Goal: Task Accomplishment & Management: Manage account settings

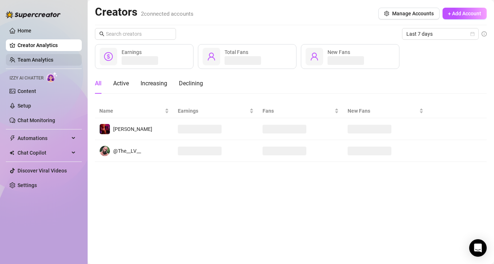
click at [38, 60] on link "Team Analytics" at bounding box center [36, 60] width 36 height 6
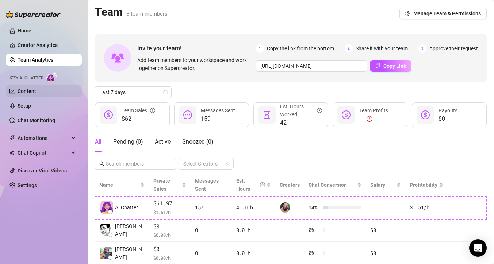
click at [36, 92] on link "Content" at bounding box center [27, 91] width 19 height 6
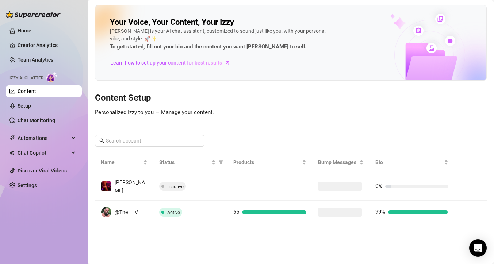
click at [148, 209] on td "@The__LV__" at bounding box center [124, 213] width 58 height 24
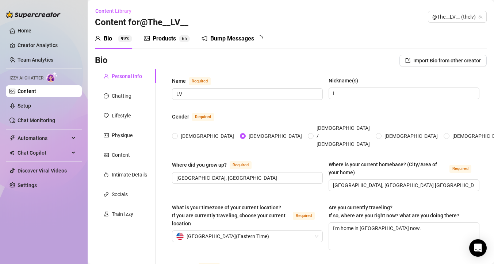
type input "[DATE]"
click at [165, 39] on div "Products" at bounding box center [164, 38] width 23 height 9
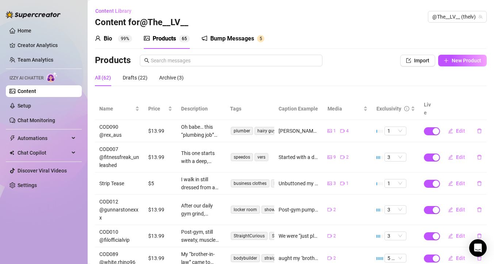
click at [254, 38] on div "Bump Messages" at bounding box center [232, 38] width 44 height 9
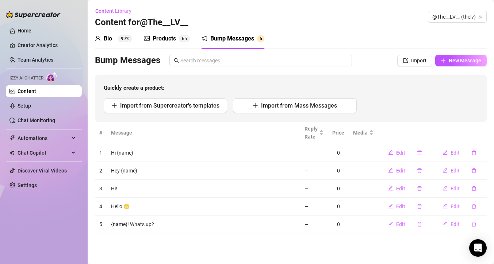
click at [158, 44] on div "Products 6 5" at bounding box center [167, 38] width 46 height 20
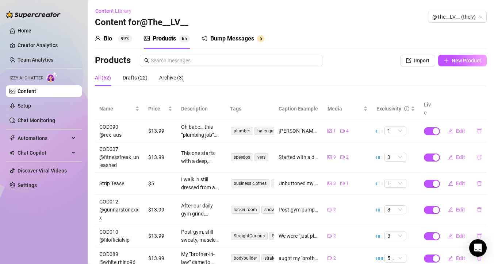
click at [115, 34] on div "Bio 99%" at bounding box center [113, 38] width 37 height 9
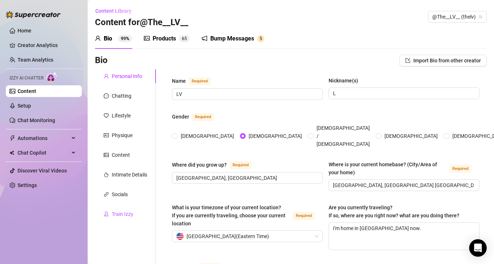
click at [110, 211] on div "Train Izzy" at bounding box center [119, 214] width 30 height 8
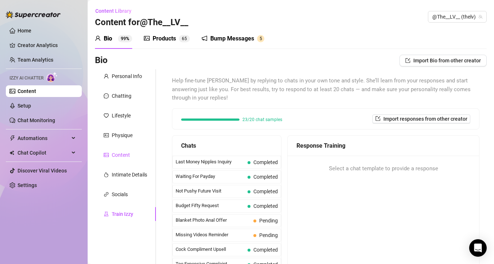
click at [118, 152] on div "Content" at bounding box center [121, 155] width 18 height 8
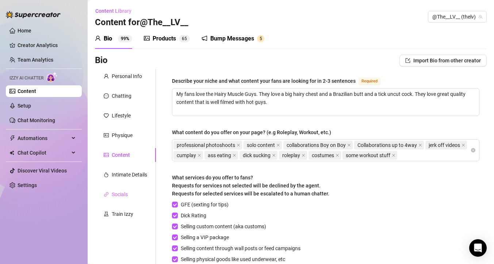
click at [128, 188] on div "Socials" at bounding box center [125, 195] width 61 height 14
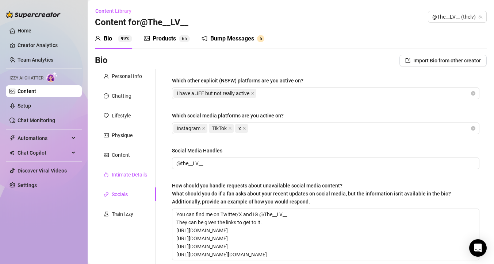
click at [128, 178] on div "Intimate Details" at bounding box center [129, 175] width 35 height 8
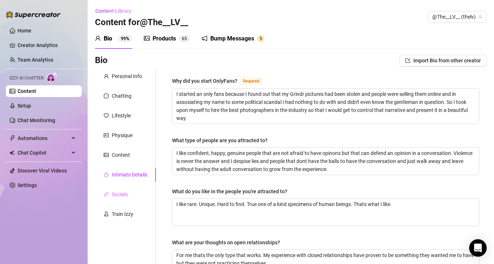
scroll to position [2, 0]
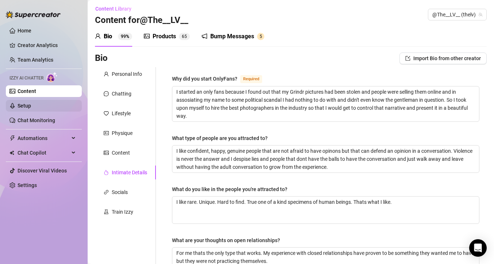
click at [41, 112] on ul "Home Creator Analytics Team Analytics Izzy AI Chatter Content Setup Chat Monito…" at bounding box center [44, 108] width 76 height 172
click at [31, 109] on link "Setup" at bounding box center [25, 106] width 14 height 6
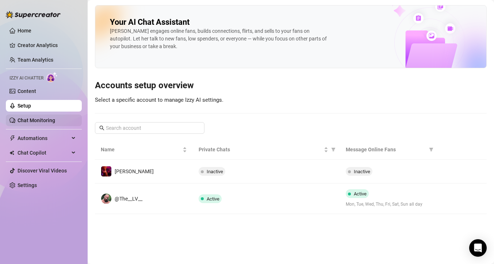
click at [49, 121] on link "Chat Monitoring" at bounding box center [37, 121] width 38 height 6
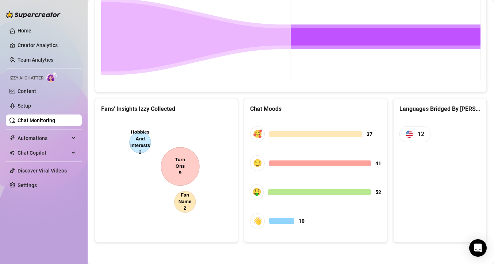
scroll to position [362, 0]
click at [18, 106] on link "Setup" at bounding box center [25, 106] width 14 height 6
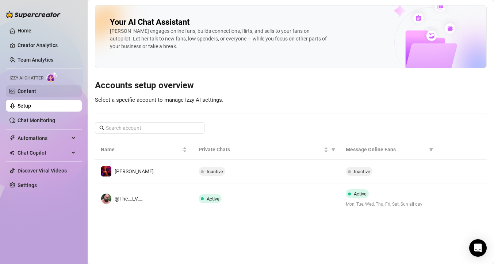
click at [25, 91] on link "Content" at bounding box center [27, 91] width 19 height 6
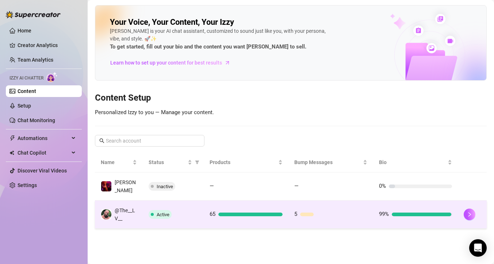
click at [172, 220] on td "Active" at bounding box center [173, 215] width 61 height 28
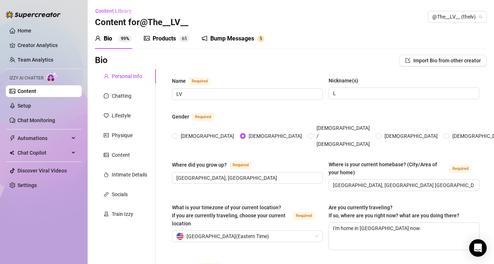
click at [175, 37] on div "Products" at bounding box center [164, 38] width 23 height 9
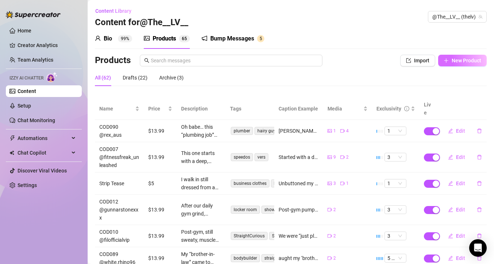
click at [463, 58] on span "New Product" at bounding box center [467, 61] width 30 height 6
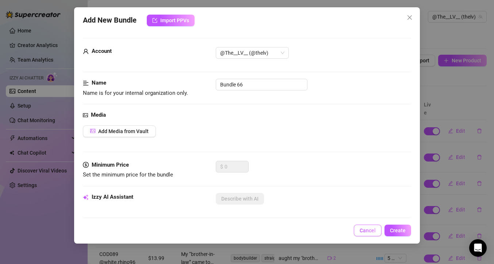
click at [371, 230] on span "Cancel" at bounding box center [368, 231] width 16 height 6
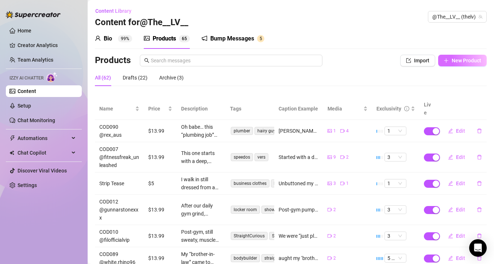
click at [454, 65] on button "New Product" at bounding box center [462, 61] width 49 height 12
type textarea "Type your message here..."
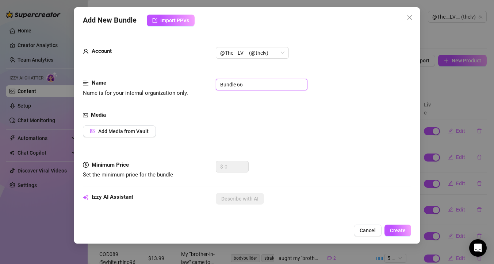
click at [246, 87] on input "Bundle 66" at bounding box center [262, 85] width 92 height 12
type input "After Gym Bath JO"
click at [147, 133] on span "Add Media from Vault" at bounding box center [123, 132] width 50 height 6
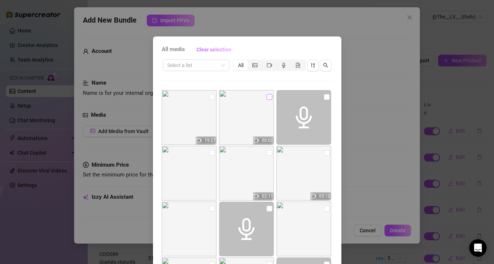
click at [267, 96] on input "checkbox" at bounding box center [270, 97] width 6 height 6
checkbox input "true"
click at [213, 98] on input "checkbox" at bounding box center [212, 97] width 6 height 6
checkbox input "true"
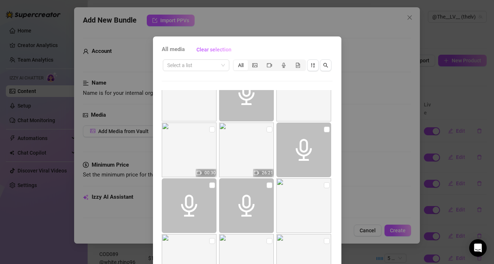
scroll to position [41, 0]
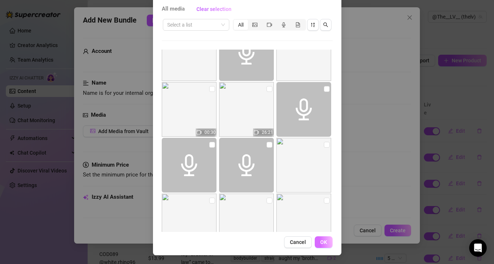
click at [324, 241] on span "OK" at bounding box center [323, 243] width 7 height 6
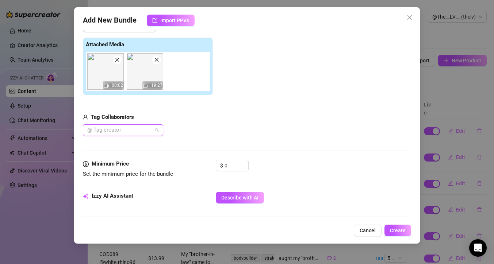
click at [153, 133] on div at bounding box center [119, 130] width 70 height 10
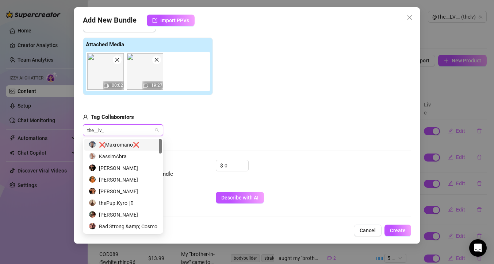
type input "the__lv__"
click at [182, 127] on div "the__lv__" at bounding box center [148, 131] width 130 height 12
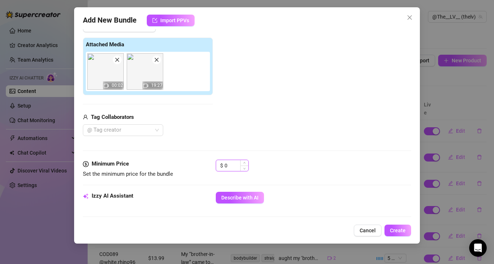
click at [233, 164] on input "0" at bounding box center [237, 165] width 24 height 11
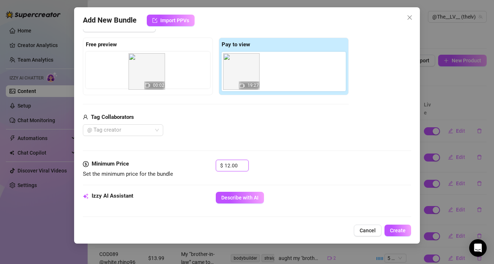
drag, startPoint x: 251, startPoint y: 77, endPoint x: 147, endPoint y: 77, distance: 104.1
click at [147, 77] on div "Free preview Pay to view 00:02 19:27" at bounding box center [216, 67] width 266 height 58
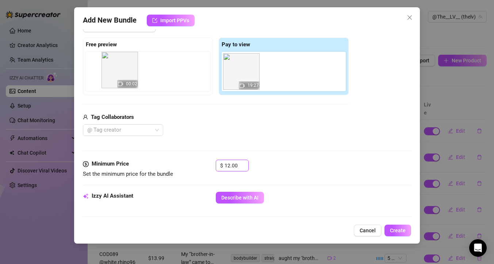
drag, startPoint x: 232, startPoint y: 76, endPoint x: 98, endPoint y: 74, distance: 133.3
click at [98, 74] on div "Free preview Pay to view 00:02 19:27" at bounding box center [216, 67] width 266 height 58
click at [145, 130] on div at bounding box center [119, 130] width 70 height 10
type input "12"
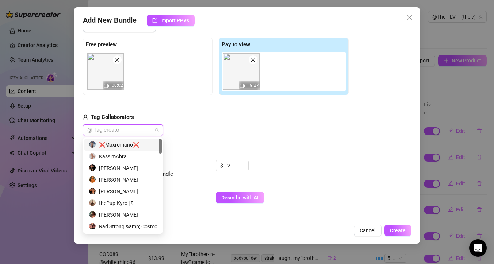
click at [185, 123] on div "Tag Collaborators @ Tag creator" at bounding box center [216, 124] width 266 height 23
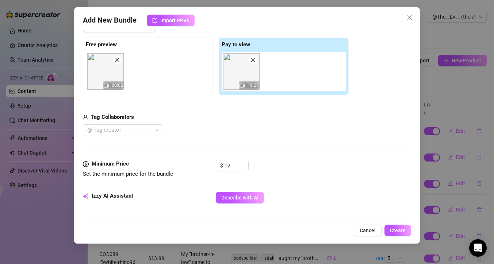
scroll to position [121, 0]
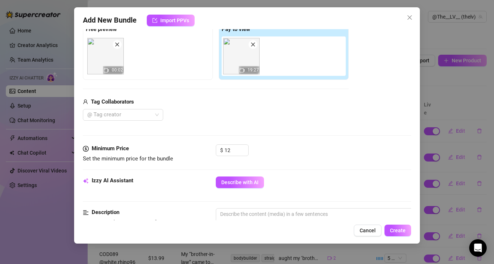
click at [241, 193] on div "Izzy AI Assistant Describe with AI" at bounding box center [247, 186] width 328 height 18
click at [241, 188] on button "Describe with AI" at bounding box center [240, 183] width 48 height 12
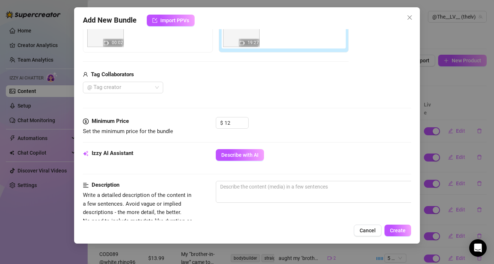
scroll to position [160, 0]
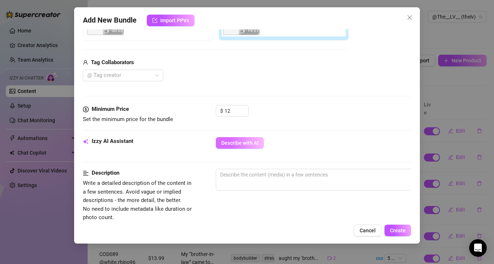
click at [230, 142] on span "Describe with AI" at bounding box center [239, 143] width 37 height 6
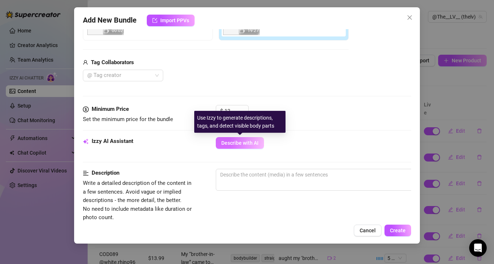
click at [252, 145] on span "Describe with AI" at bounding box center [239, 143] width 37 height 6
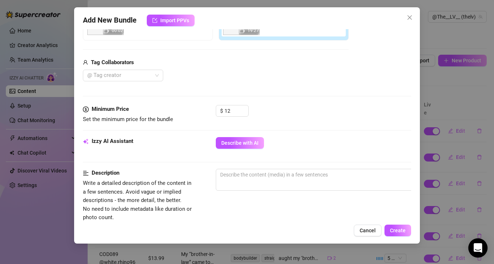
click at [477, 248] on icon "Open Intercom Messenger" at bounding box center [478, 248] width 8 height 9
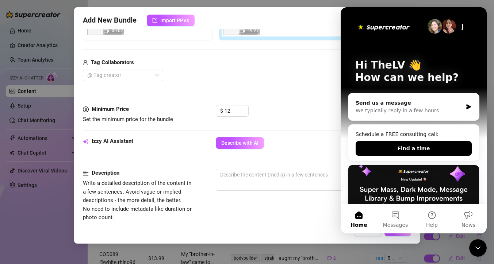
scroll to position [0, 0]
click at [404, 217] on button "1 Messages" at bounding box center [395, 219] width 37 height 29
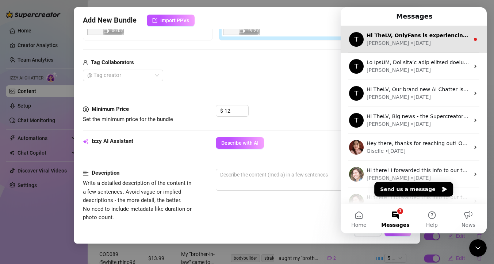
click at [425, 41] on div "[PERSON_NAME] • [DATE]" at bounding box center [418, 43] width 103 height 8
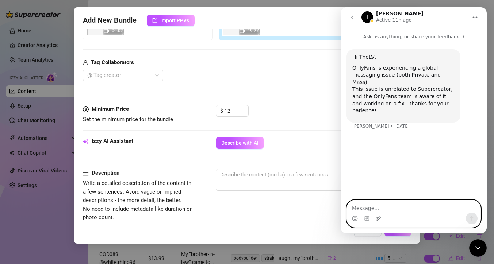
click at [377, 220] on icon "Upload attachment" at bounding box center [379, 219] width 6 height 6
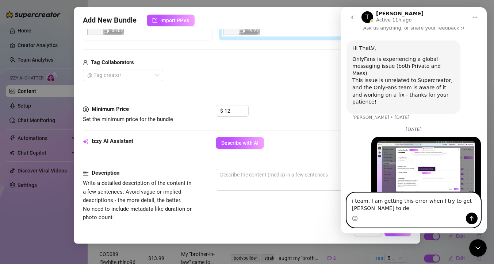
scroll to position [16, 0]
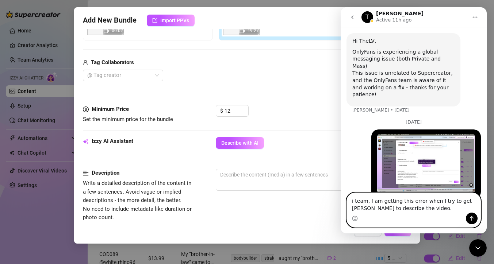
type textarea "i team, I am getting this error when I try to get [PERSON_NAME] to describe the…"
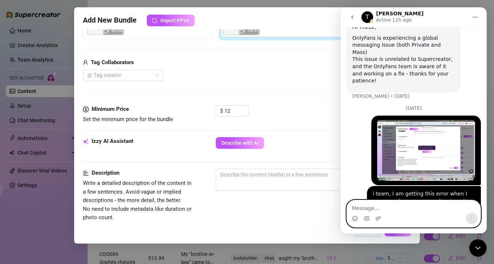
scroll to position [33, 0]
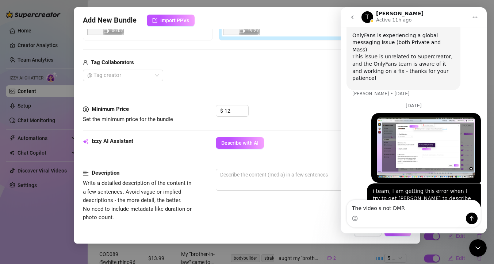
click at [434, 145] on img "TheLV says…" at bounding box center [426, 148] width 98 height 61
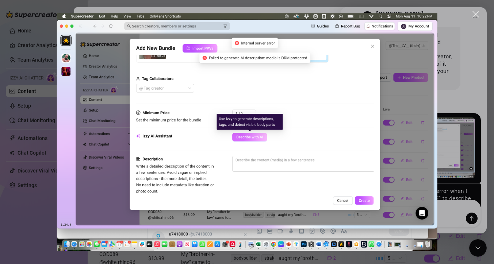
scroll to position [0, 0]
click at [475, 15] on div "Close" at bounding box center [476, 14] width 7 height 7
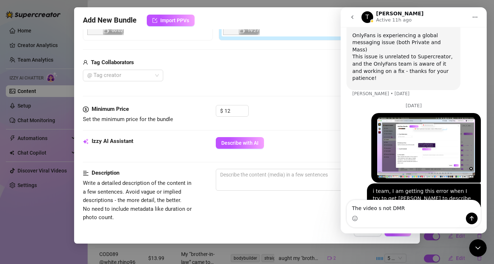
click at [410, 217] on div "Intercom messenger" at bounding box center [414, 219] width 134 height 12
click at [410, 213] on div "Intercom messenger" at bounding box center [414, 219] width 134 height 12
click at [408, 209] on textarea "The video s not DMR" at bounding box center [414, 207] width 134 height 12
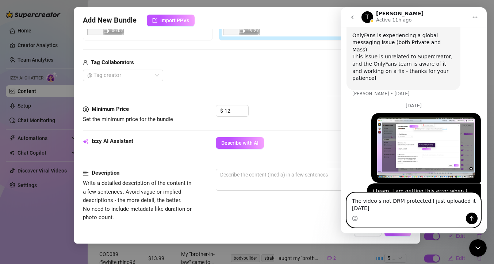
scroll to position [40, 0]
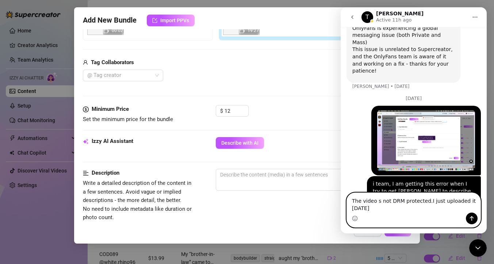
type textarea "The video s not DRM protected.I just uploaded it [DATE]."
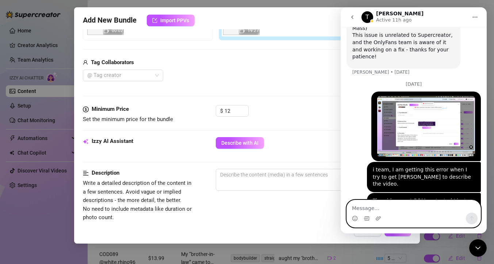
scroll to position [56, 0]
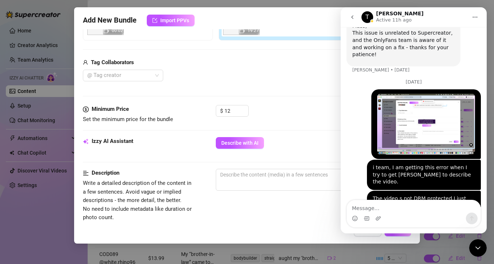
click at [354, 17] on icon "go back" at bounding box center [353, 17] width 6 height 6
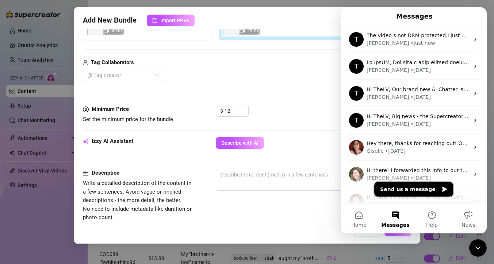
click at [411, 188] on button "Send us a message" at bounding box center [413, 189] width 79 height 15
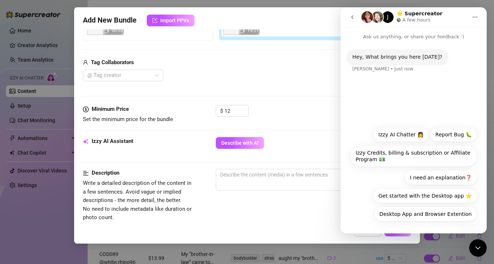
click at [356, 16] on button "go back" at bounding box center [353, 17] width 14 height 14
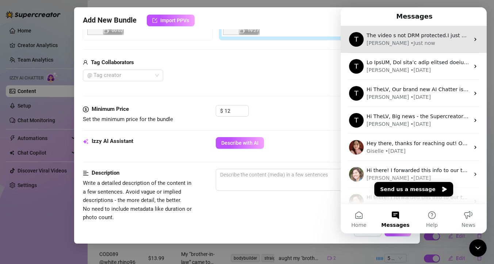
click at [379, 42] on div "[PERSON_NAME]" at bounding box center [388, 43] width 42 height 8
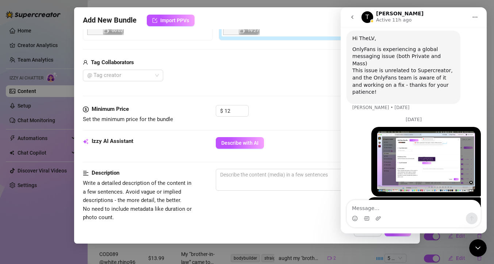
scroll to position [56, 0]
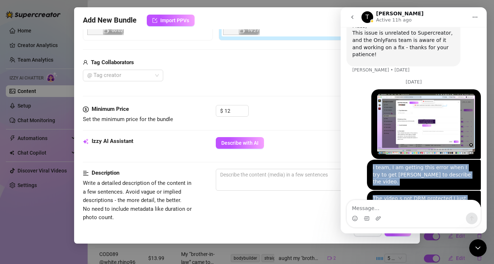
drag, startPoint x: 372, startPoint y: 152, endPoint x: 416, endPoint y: 182, distance: 53.5
click at [416, 182] on div "Hi TheLV, OnlyFans is experiencing a global messaging issue (both Private and M…" at bounding box center [414, 108] width 134 height 230
copy div "i team, I am getting this error when I try to get [PERSON_NAME] to describe the…"
click at [352, 17] on icon "go back" at bounding box center [352, 17] width 2 height 4
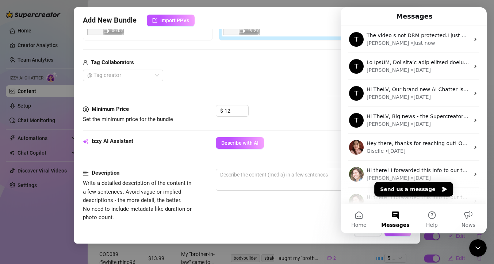
scroll to position [0, 0]
click at [407, 189] on button "Send us a message" at bounding box center [413, 189] width 79 height 15
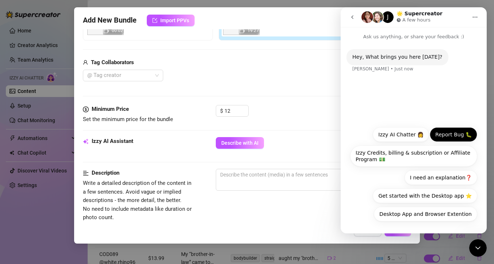
click at [449, 137] on button "Report Bug 🐛" at bounding box center [453, 134] width 47 height 15
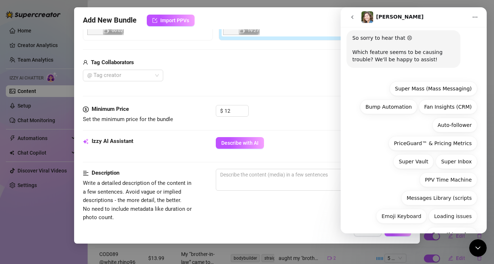
scroll to position [83, 0]
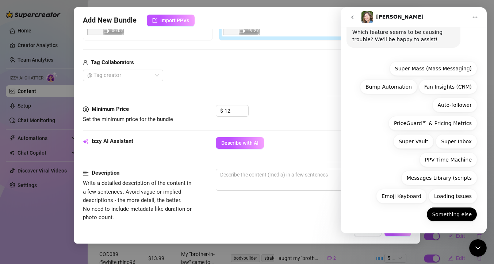
click at [452, 213] on button "Something else" at bounding box center [452, 214] width 51 height 15
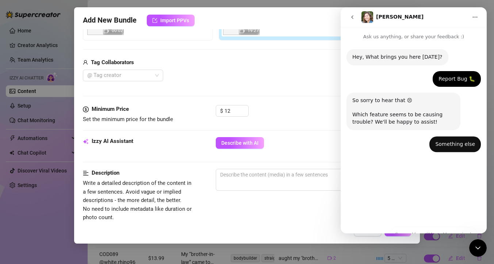
scroll to position [0, 0]
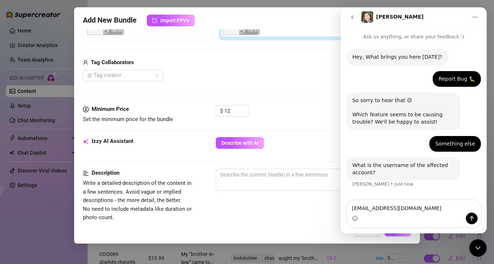
type textarea "[EMAIL_ADDRESS][DOMAIN_NAME]"
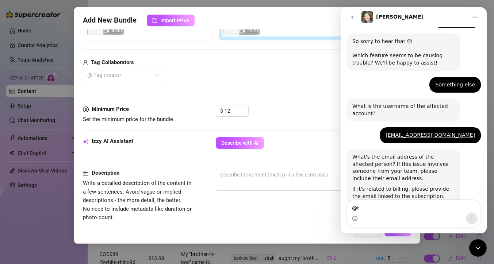
scroll to position [79, 0]
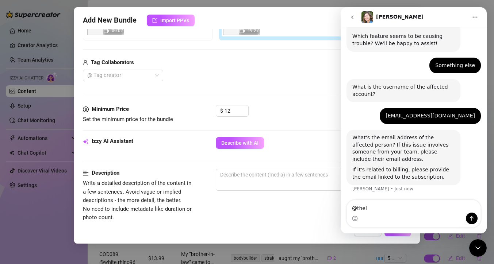
type textarea "@thelv"
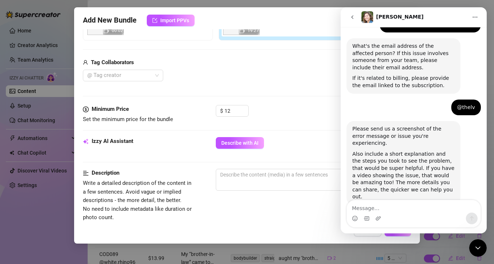
scroll to position [176, 0]
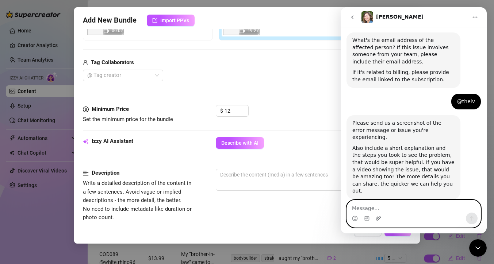
click at [378, 220] on icon "Upload attachment" at bounding box center [378, 219] width 5 height 4
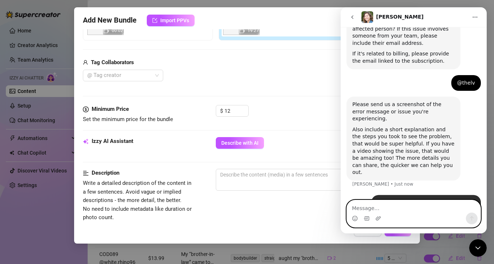
scroll to position [252, 0]
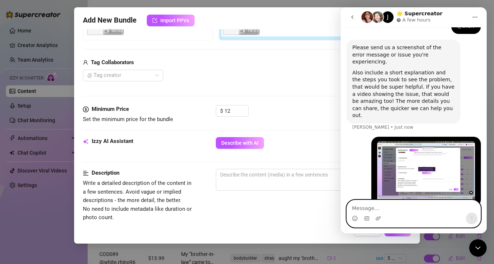
paste textarea "i team, I am getting this error when I try to get [PERSON_NAME] to describe the…"
type textarea "i team, I am getting this error when I try to get [PERSON_NAME] to describe the…"
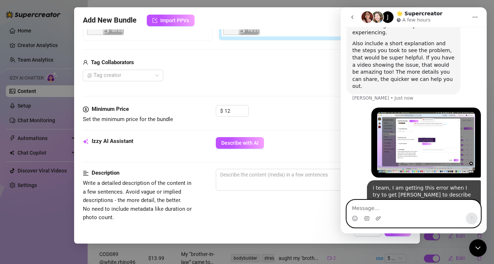
scroll to position [297, 0]
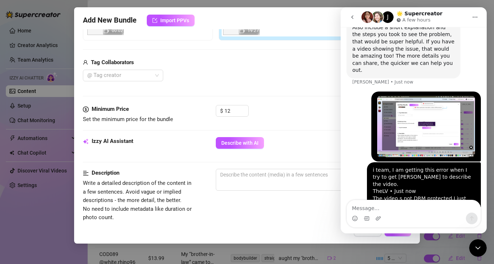
click at [184, 48] on div "Add Media from Vault Free preview 00:02 Pay to view 19:27 Tag Collaborators @ T…" at bounding box center [216, 24] width 266 height 116
click at [289, 49] on div "Add Media from Vault Free preview 00:02 Pay to view 19:27 Tag Collaborators @ T…" at bounding box center [216, 24] width 266 height 116
click at [53, 28] on div "Add New Bundle Import PPVs Account @The__LV__ (@thelv) Name Name is for your in…" at bounding box center [247, 132] width 494 height 264
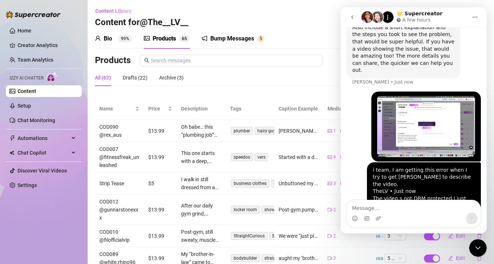
click at [122, 39] on sup "99%" at bounding box center [125, 38] width 14 height 7
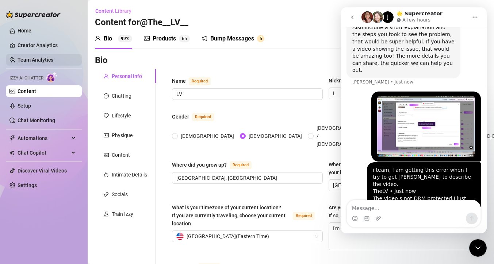
click at [42, 60] on link "Team Analytics" at bounding box center [36, 60] width 36 height 6
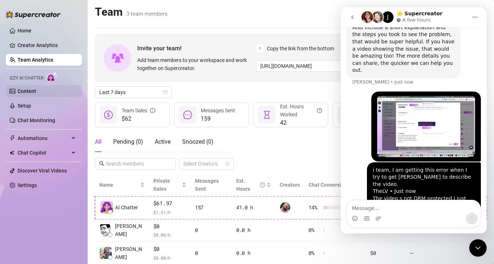
click at [33, 91] on link "Content" at bounding box center [27, 91] width 19 height 6
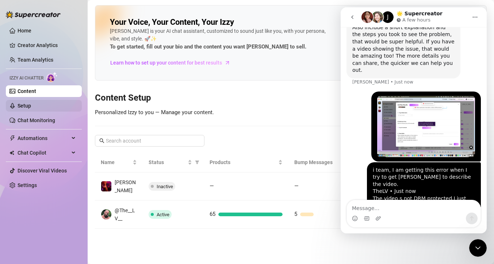
click at [30, 109] on link "Setup" at bounding box center [25, 106] width 14 height 6
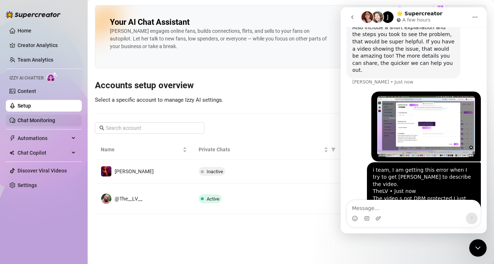
click at [31, 123] on link "Chat Monitoring" at bounding box center [37, 121] width 38 height 6
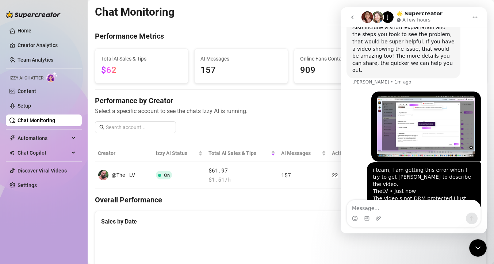
click at [480, 247] on icon "Close Intercom Messenger" at bounding box center [478, 248] width 9 height 9
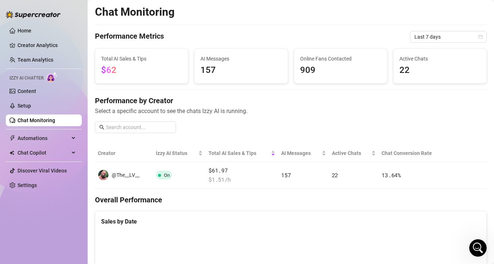
scroll to position [297, 0]
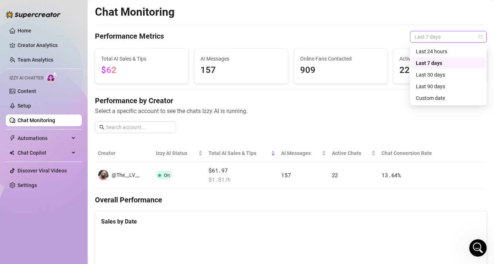
click at [477, 42] on span "Last 7 days" at bounding box center [449, 36] width 68 height 11
click at [460, 45] on div "Last 24 hours Last 7 days Last 30 days Last 24 hours Last 7 days Last 30 days L…" at bounding box center [448, 74] width 77 height 61
click at [458, 51] on div "Last 24 hours" at bounding box center [448, 51] width 65 height 8
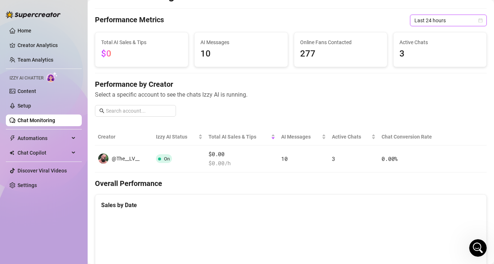
scroll to position [0, 0]
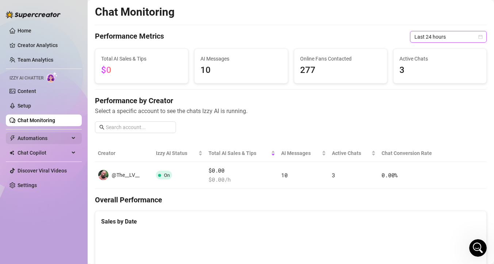
click at [24, 141] on span "Automations" at bounding box center [44, 139] width 52 height 12
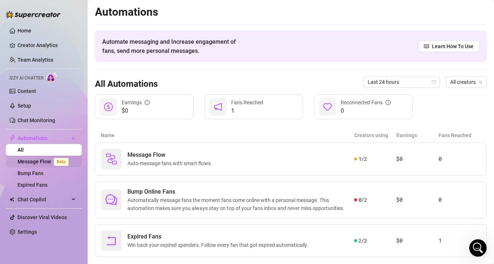
click at [31, 160] on link "Message Flow Beta" at bounding box center [45, 162] width 54 height 6
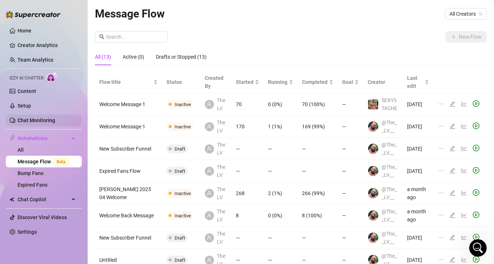
click at [39, 119] on link "Chat Monitoring" at bounding box center [37, 121] width 38 height 6
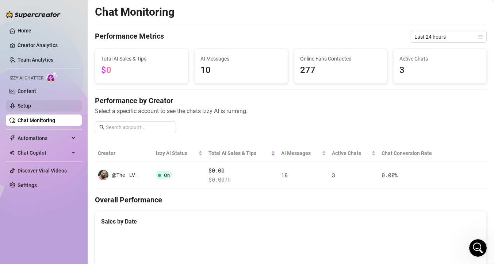
click at [31, 103] on link "Setup" at bounding box center [25, 106] width 14 height 6
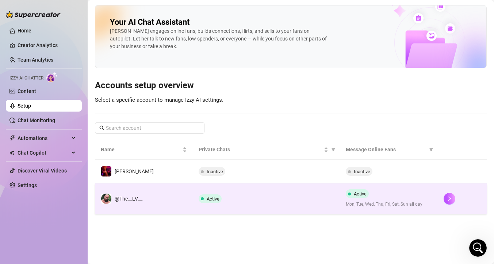
click at [149, 197] on td "@The__LV__" at bounding box center [144, 199] width 98 height 31
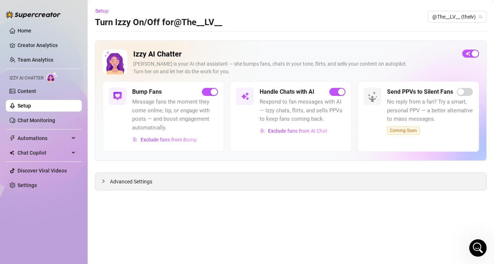
click at [129, 178] on span "Advanced Settings" at bounding box center [131, 182] width 42 height 8
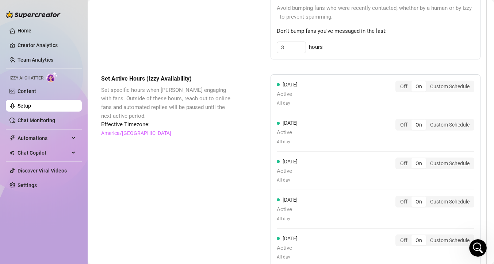
scroll to position [471, 0]
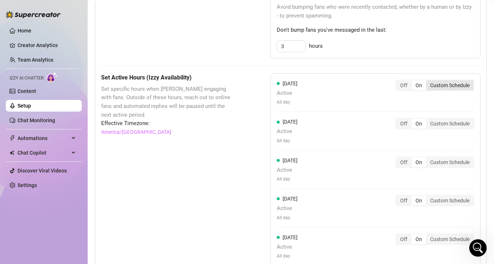
click at [430, 87] on div "Custom Schedule" at bounding box center [449, 85] width 47 height 10
click at [428, 81] on input "Custom Schedule" at bounding box center [428, 81] width 0 height 0
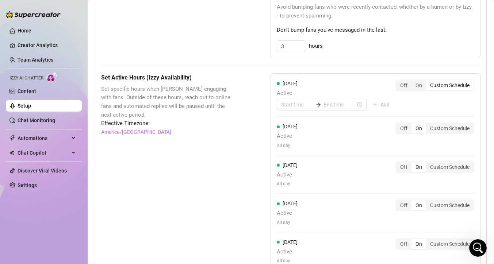
click at [313, 111] on div at bounding box center [322, 105] width 90 height 12
click at [300, 107] on input at bounding box center [297, 105] width 32 height 8
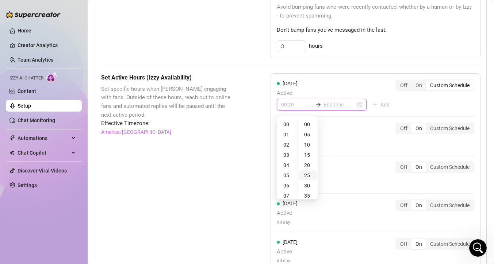
type input "00:25"
click at [290, 188] on div "06" at bounding box center [287, 186] width 18 height 10
click at [289, 122] on div "00" at bounding box center [287, 124] width 18 height 10
click at [308, 125] on div "00" at bounding box center [308, 124] width 18 height 10
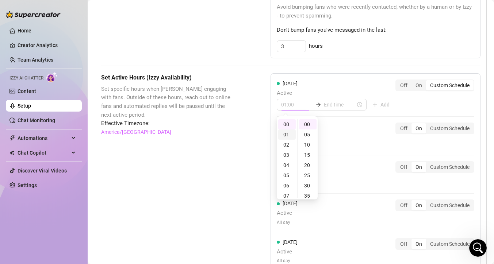
click at [287, 137] on div "01" at bounding box center [287, 135] width 18 height 10
type input "00:00"
click at [287, 123] on div "00" at bounding box center [287, 124] width 18 height 10
click at [343, 110] on div "00:00" at bounding box center [322, 105] width 90 height 12
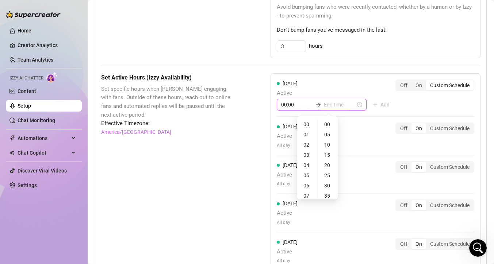
click at [338, 105] on input at bounding box center [340, 105] width 32 height 8
type input "00:05"
click at [306, 148] on div "02" at bounding box center [307, 145] width 18 height 10
type input "02:00"
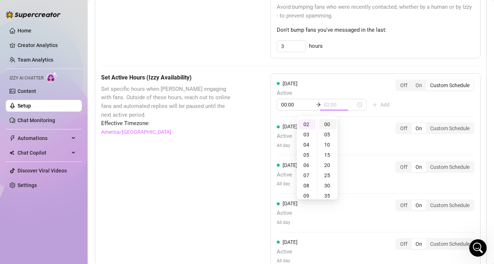
click at [327, 121] on div "00" at bounding box center [328, 124] width 18 height 10
click at [403, 105] on div "[DATE] Active 00:00 02:00 Add Off On Custom Schedule [DATE] Active All day Off …" at bounding box center [376, 213] width 210 height 281
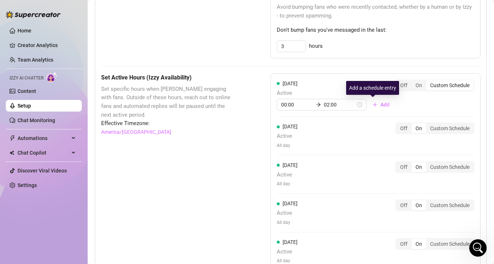
click at [381, 106] on span "Add" at bounding box center [385, 105] width 9 height 6
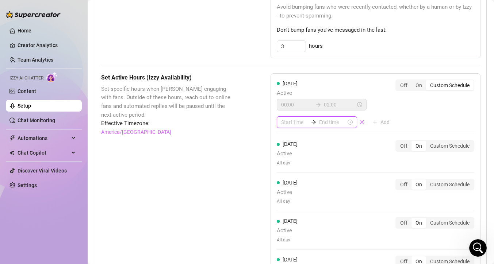
click at [301, 123] on input at bounding box center [294, 122] width 27 height 8
type input "00:00"
type input "02:00"
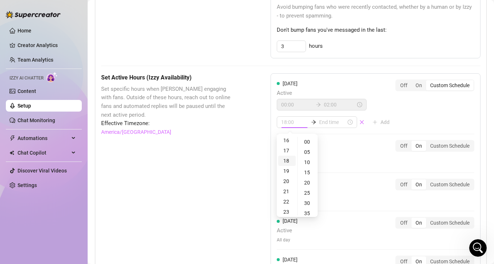
click at [291, 161] on div "18" at bounding box center [287, 161] width 18 height 10
type input "18:00"
click at [308, 144] on div "00" at bounding box center [308, 142] width 18 height 10
click at [328, 121] on input at bounding box center [332, 122] width 27 height 8
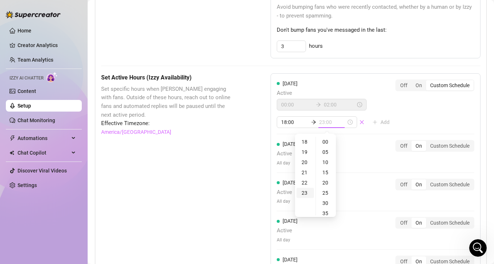
click at [303, 192] on div "23" at bounding box center [306, 193] width 18 height 10
type input "23:55"
click at [325, 142] on div "55" at bounding box center [326, 142] width 18 height 10
click at [401, 121] on div "[DATE] Active 00:00 02:00 18:00 23:55 Add Off On Custom Schedule [DATE] Active …" at bounding box center [376, 222] width 210 height 298
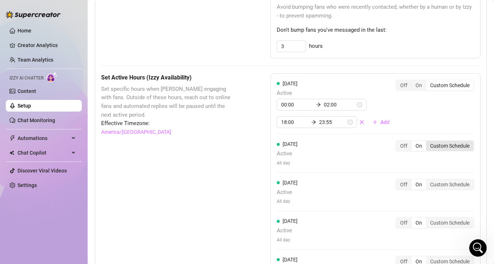
click at [440, 146] on div "Custom Schedule" at bounding box center [449, 146] width 47 height 10
click at [428, 142] on input "Custom Schedule" at bounding box center [428, 142] width 0 height 0
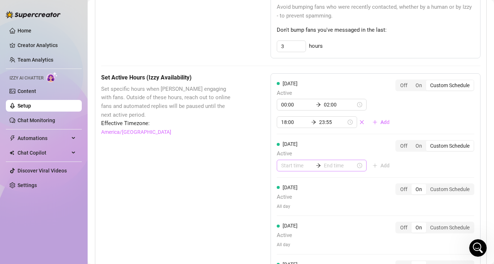
click at [280, 171] on div at bounding box center [322, 166] width 90 height 12
type input "00:00"
click at [289, 183] on div "00" at bounding box center [287, 185] width 18 height 10
click at [331, 163] on input at bounding box center [340, 166] width 32 height 8
click at [308, 205] on div "02" at bounding box center [307, 206] width 18 height 10
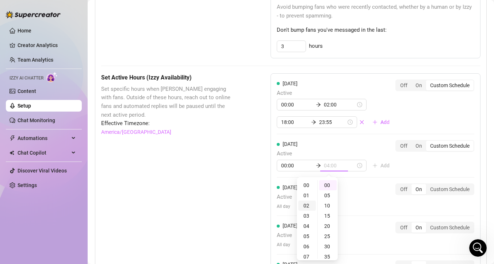
scroll to position [20, 0]
type input "02:00"
click at [403, 161] on div "[DATE] Active 00:00 02:00 18:00 23:55 Add Off On Custom Schedule [DATE] Active …" at bounding box center [376, 224] width 210 height 303
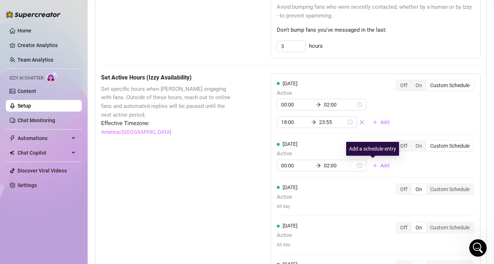
drag, startPoint x: 375, startPoint y: 165, endPoint x: 374, endPoint y: 161, distance: 4.3
click at [381, 165] on span "Add" at bounding box center [385, 166] width 9 height 6
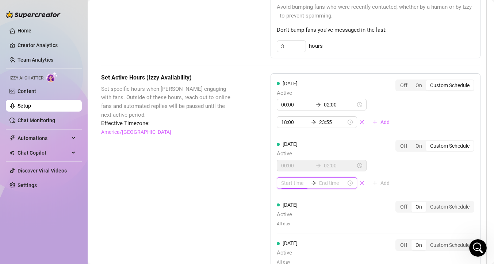
click at [293, 184] on input at bounding box center [294, 183] width 27 height 8
type input "00:25"
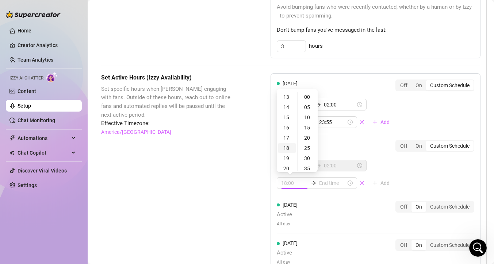
click at [289, 150] on div "18" at bounding box center [287, 148] width 18 height 10
click at [307, 101] on div "00" at bounding box center [308, 97] width 18 height 10
type input "18:00"
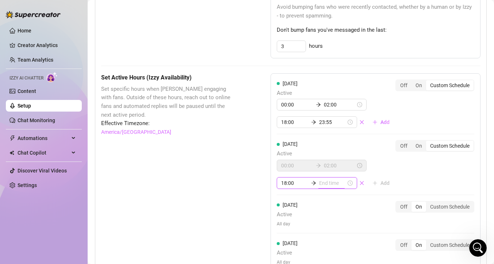
click at [323, 170] on body "Home Creator Analytics Team Analytics Izzy AI Chatter Content Setup Chat Monito…" at bounding box center [247, 132] width 494 height 264
type input "18:35"
type input "18:20"
click at [306, 151] on div "23" at bounding box center [306, 148] width 18 height 10
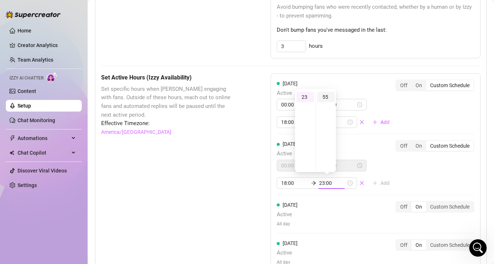
type input "23:55"
click at [326, 97] on div "55" at bounding box center [326, 97] width 18 height 10
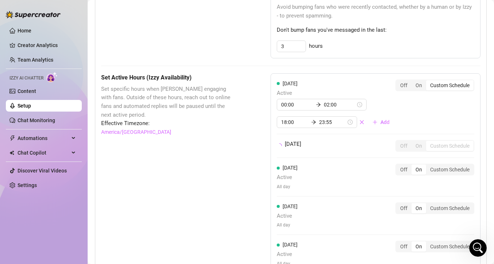
click at [400, 176] on div "[DATE] Active 00:00 02:00 18:00 23:55 Add Off On Custom Schedule [DATE] Off On …" at bounding box center [376, 215] width 210 height 284
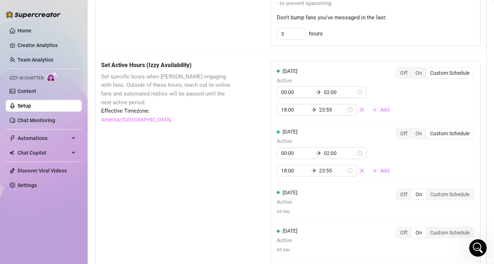
scroll to position [508, 0]
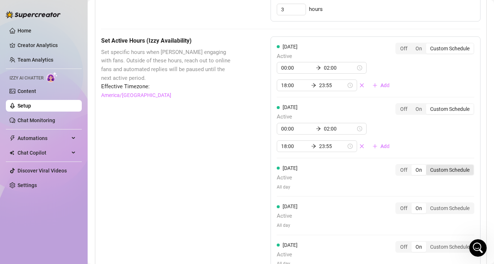
click at [440, 172] on div "Custom Schedule" at bounding box center [449, 170] width 47 height 10
click at [428, 166] on input "Custom Schedule" at bounding box center [428, 166] width 0 height 0
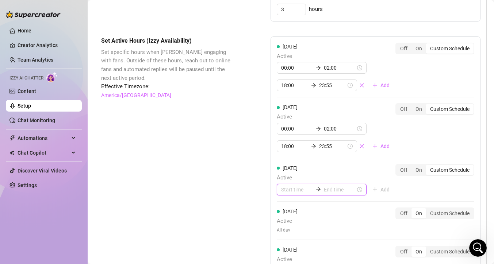
click at [290, 190] on input at bounding box center [297, 190] width 32 height 8
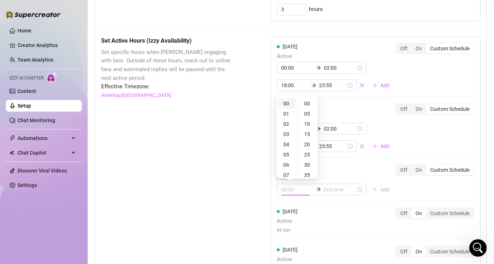
click at [287, 106] on div "00" at bounding box center [287, 104] width 18 height 10
type input "00:00"
click at [329, 192] on input at bounding box center [340, 190] width 32 height 8
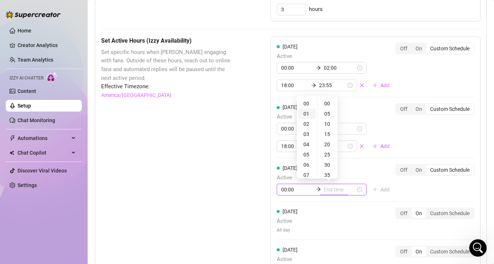
type input "00:30"
type input "00:00"
click at [308, 125] on div "02" at bounding box center [307, 124] width 18 height 10
click at [327, 108] on div "00" at bounding box center [328, 104] width 18 height 10
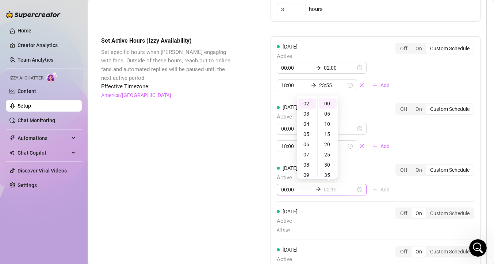
type input "02:00"
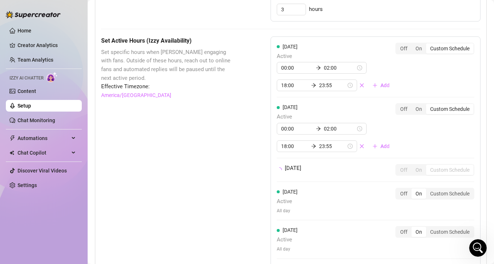
click at [401, 179] on div "[DATE] Off On Custom Schedule" at bounding box center [376, 173] width 198 height 18
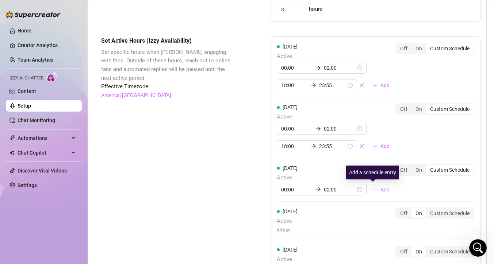
click at [381, 188] on span "Add" at bounding box center [385, 190] width 9 height 6
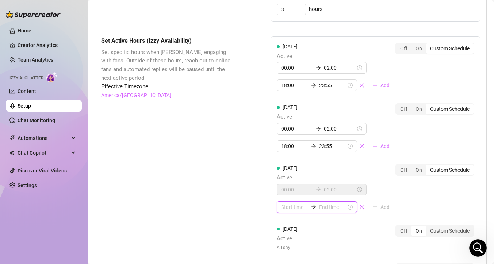
click at [293, 207] on input at bounding box center [294, 207] width 27 height 8
type input "07:00"
type input "05:00"
click at [287, 161] on div "18" at bounding box center [287, 162] width 18 height 10
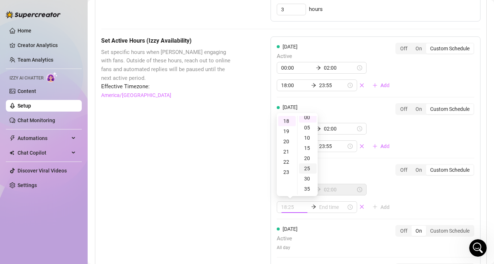
scroll to position [113, 0]
click at [289, 171] on div "23" at bounding box center [287, 172] width 18 height 10
click at [289, 128] on div "18" at bounding box center [287, 131] width 18 height 10
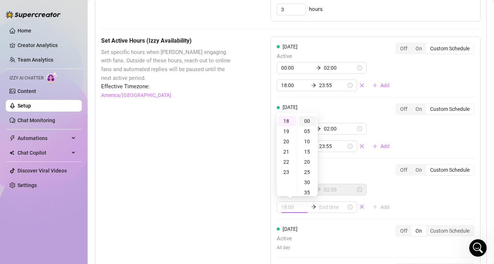
click at [309, 123] on div "00" at bounding box center [308, 121] width 18 height 10
type input "18:00"
click at [334, 202] on div "18:00" at bounding box center [317, 208] width 80 height 12
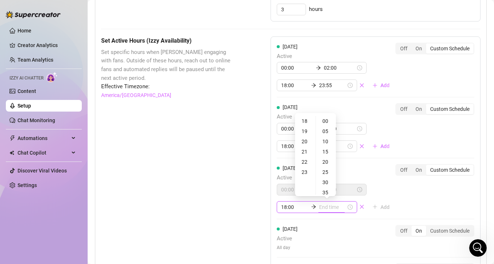
click at [333, 208] on input at bounding box center [332, 207] width 27 height 8
type input "18:35"
click at [309, 172] on div "23" at bounding box center [306, 172] width 18 height 10
type input "23:55"
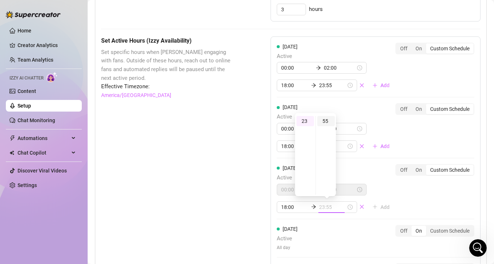
click at [325, 122] on div "55" at bounding box center [326, 121] width 18 height 10
click at [396, 191] on div "[DATE] Active 00:00 02:00 18:00 23:55 Add Off On Custom Schedule [DATE] Active …" at bounding box center [376, 208] width 210 height 343
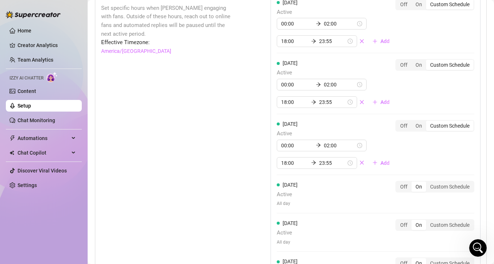
scroll to position [557, 0]
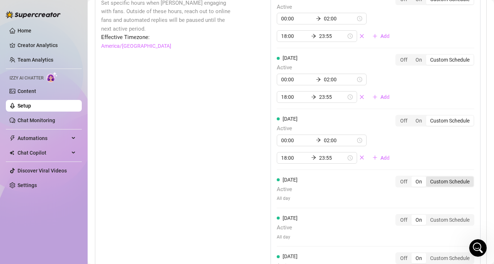
click at [461, 187] on div "Custom Schedule" at bounding box center [449, 182] width 47 height 10
click at [428, 178] on input "Custom Schedule" at bounding box center [428, 178] width 0 height 0
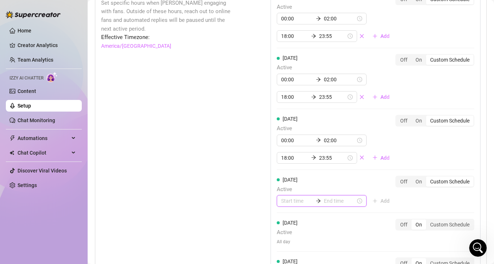
click at [296, 198] on input at bounding box center [297, 201] width 32 height 8
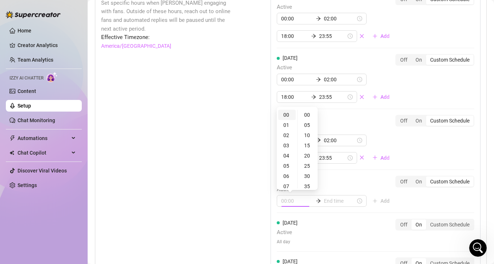
click at [287, 117] on div "00" at bounding box center [287, 115] width 18 height 10
type input "00:00"
click at [328, 201] on input at bounding box center [340, 201] width 32 height 8
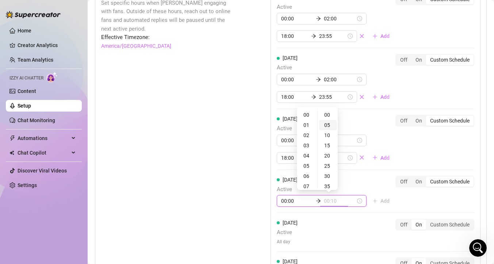
type input "00:05"
type input "01:00"
type input "00:05"
click at [308, 138] on div "02" at bounding box center [307, 135] width 18 height 10
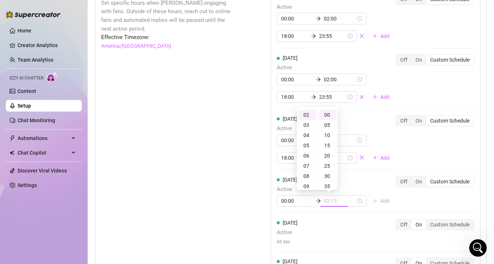
type input "02:00"
click at [396, 195] on div "[DATE] Active 00:00 02:00 18:00 23:55 Add Off On Custom Schedule [DATE] Active …" at bounding box center [376, 161] width 210 height 348
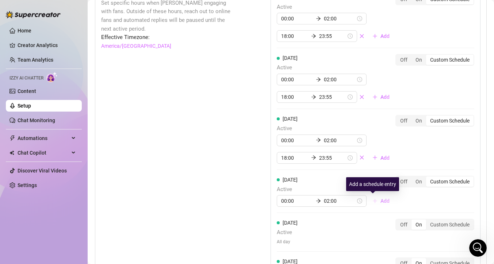
click at [381, 204] on span "Add" at bounding box center [385, 201] width 9 height 6
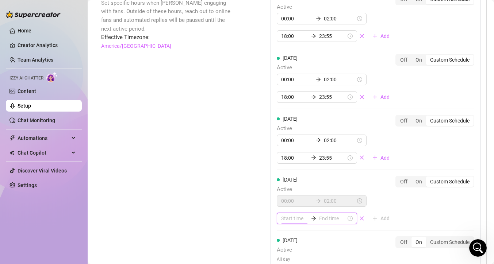
click at [294, 216] on input at bounding box center [294, 219] width 27 height 8
type input "06:00"
click at [290, 172] on div "18" at bounding box center [287, 173] width 18 height 10
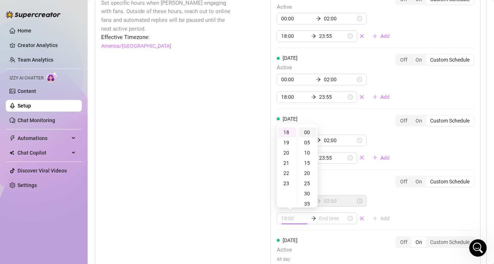
click at [312, 136] on div "00" at bounding box center [308, 132] width 18 height 10
type input "18:00"
click at [333, 221] on input at bounding box center [332, 219] width 27 height 8
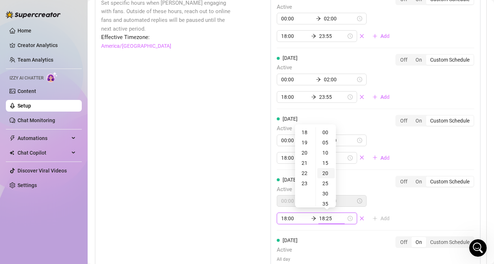
type input "18:20"
click at [306, 185] on div "23" at bounding box center [306, 184] width 18 height 10
type input "23:55"
click at [326, 136] on div "55" at bounding box center [326, 132] width 18 height 10
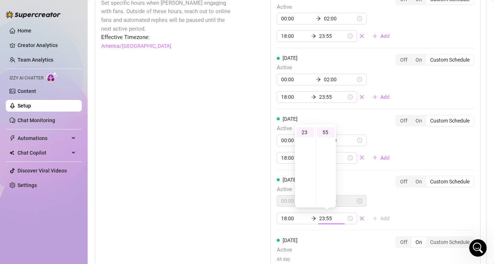
click at [405, 207] on div "[DATE] Active 00:00 02:00 18:00 23:55 Add Off On Custom Schedule [DATE] Active …" at bounding box center [376, 169] width 210 height 365
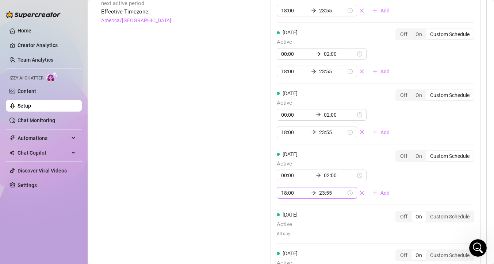
scroll to position [626, 0]
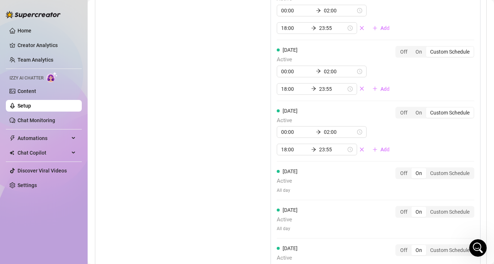
click at [286, 194] on span "All day" at bounding box center [287, 190] width 21 height 7
click at [312, 186] on div "[DATE] Active All day Off On Custom Schedule" at bounding box center [376, 181] width 198 height 26
click at [441, 174] on div "Custom Schedule" at bounding box center [449, 173] width 47 height 10
click at [428, 169] on input "Custom Schedule" at bounding box center [428, 169] width 0 height 0
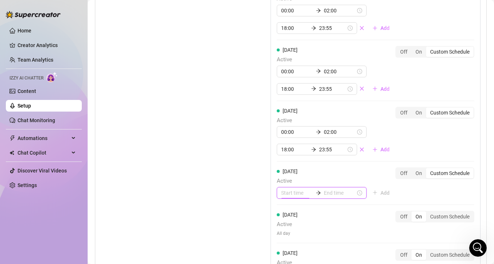
click at [281, 193] on input at bounding box center [297, 193] width 32 height 8
click at [285, 103] on div "00" at bounding box center [287, 107] width 18 height 10
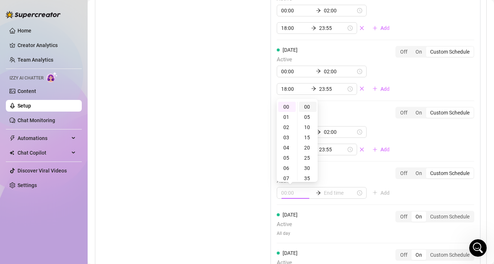
click at [307, 111] on div "00" at bounding box center [308, 107] width 18 height 10
type input "00:00"
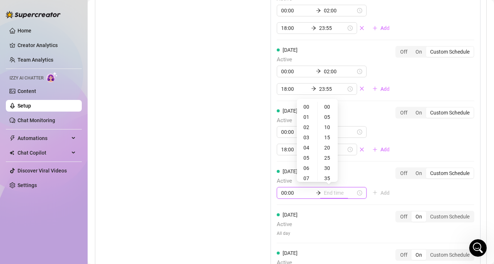
click at [332, 192] on input at bounding box center [340, 193] width 32 height 8
type input "00:20"
click at [308, 126] on div "02" at bounding box center [307, 127] width 18 height 10
click at [327, 107] on div "00" at bounding box center [328, 107] width 18 height 10
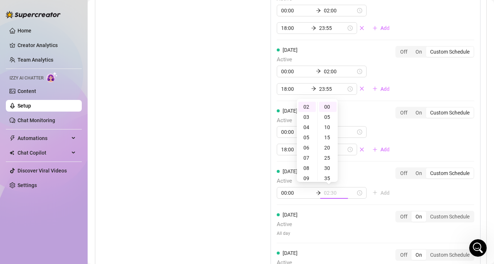
type input "02:00"
click at [396, 193] on div "[DATE] Active 00:00 02:00 18:00 23:55 Add Off On Custom Schedule [DATE] Active …" at bounding box center [376, 103] width 210 height 370
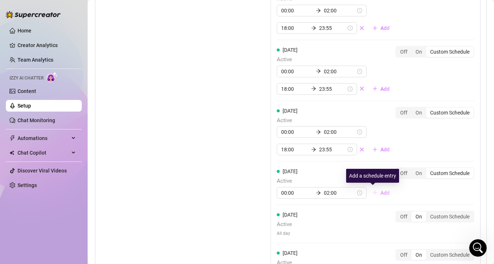
click at [370, 193] on button "Add" at bounding box center [381, 193] width 29 height 12
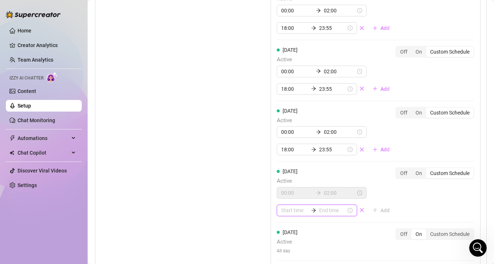
click at [294, 209] on input at bounding box center [294, 211] width 27 height 8
type input "05:00"
click at [287, 132] on div "18" at bounding box center [287, 134] width 18 height 10
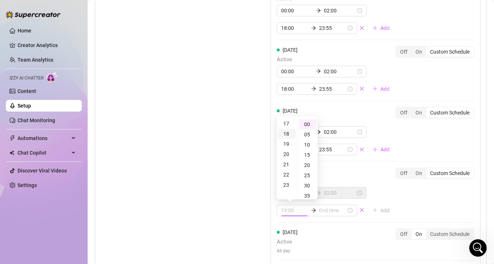
scroll to position [184, 0]
click at [308, 118] on div "00 01 02 03 04 05 06 07 08 09 10 11 12 13 14 15 16 17 18 19 20 21 22 23 00 05 1…" at bounding box center [297, 159] width 41 height 82
click at [308, 122] on div "00" at bounding box center [308, 124] width 18 height 10
type input "18:00"
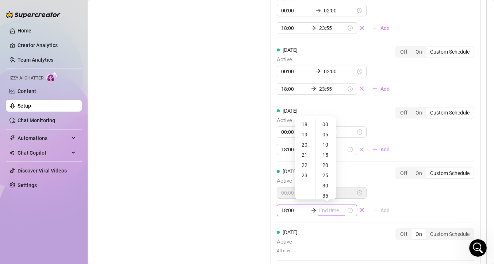
click at [333, 208] on input at bounding box center [332, 211] width 27 height 8
type input "18:30"
click at [309, 174] on div "23" at bounding box center [306, 176] width 18 height 10
type input "23:55"
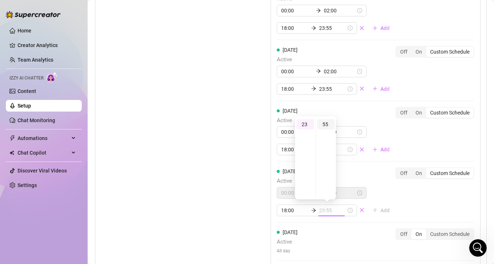
click at [324, 126] on div "55" at bounding box center [326, 124] width 18 height 10
click at [401, 202] on div "[DATE] Active 00:00 02:00 18:00 23:55 Add Off On Custom Schedule [DATE] Active …" at bounding box center [376, 112] width 210 height 388
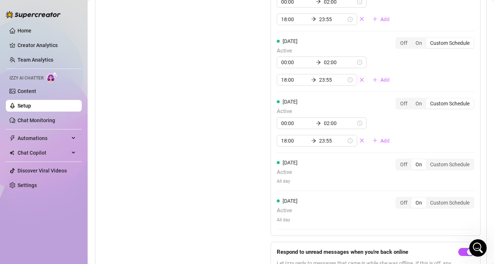
scroll to position [700, 0]
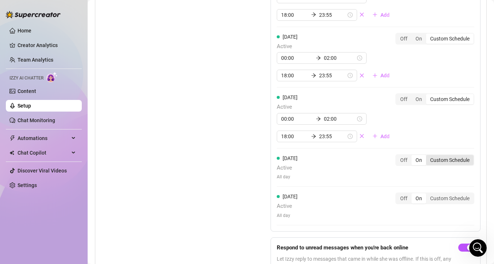
click at [442, 161] on div "Custom Schedule" at bounding box center [449, 160] width 47 height 10
click at [428, 156] on input "Custom Schedule" at bounding box center [428, 156] width 0 height 0
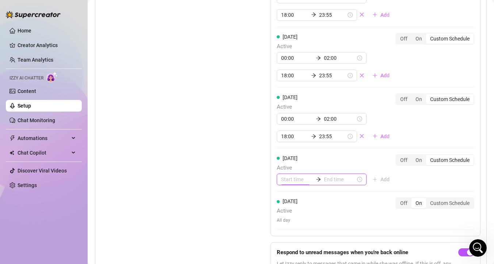
click at [288, 182] on input at bounding box center [297, 180] width 32 height 8
type input "06:00"
type input "00:10"
click at [289, 96] on div "00" at bounding box center [287, 94] width 18 height 10
click at [304, 92] on div "00" at bounding box center [308, 94] width 18 height 10
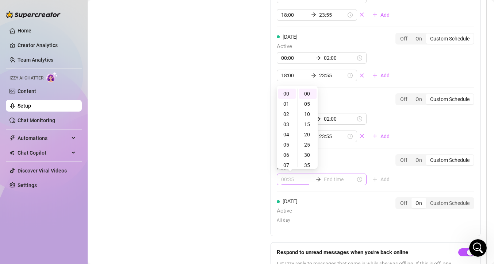
type input "00:00"
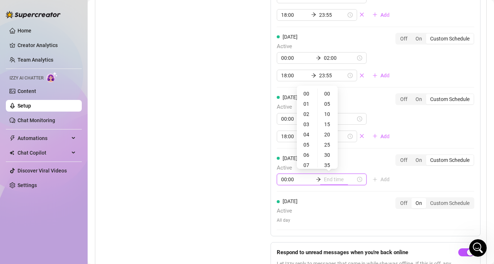
click at [332, 178] on input at bounding box center [340, 180] width 32 height 8
type input "00:30"
click at [308, 134] on div "04" at bounding box center [307, 135] width 18 height 10
click at [305, 107] on div "05" at bounding box center [307, 104] width 18 height 10
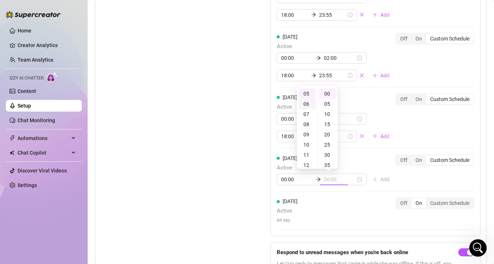
click at [311, 105] on div "06" at bounding box center [307, 104] width 18 height 10
click at [324, 92] on div "00" at bounding box center [328, 94] width 18 height 10
type input "06:00"
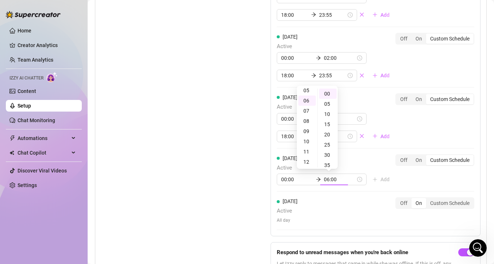
click at [394, 181] on div "[DATE] Active 00:00 02:00 18:00 23:55 Add Off On Custom Schedule [DATE] Active …" at bounding box center [376, 40] width 210 height 393
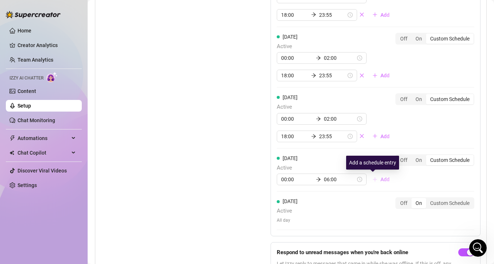
click at [375, 183] on button "Add" at bounding box center [381, 180] width 29 height 12
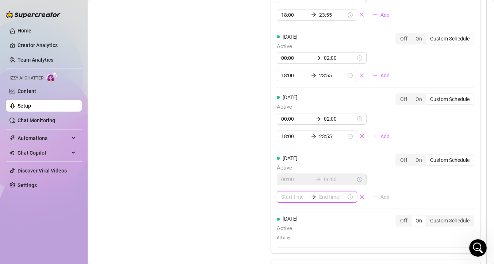
click at [298, 197] on input at bounding box center [294, 197] width 27 height 8
click at [287, 160] on div "11" at bounding box center [287, 160] width 18 height 10
click at [306, 112] on div "00" at bounding box center [308, 111] width 18 height 10
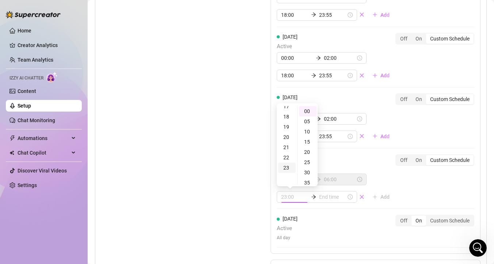
click at [286, 168] on div "23" at bounding box center [287, 168] width 18 height 10
type input "23:55"
click at [306, 157] on div "55" at bounding box center [308, 156] width 18 height 10
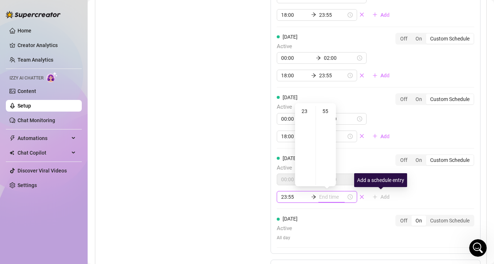
click at [408, 179] on div "[DATE] Active 00:00 06:00 23:55 Add Off On Custom Schedule" at bounding box center [376, 179] width 198 height 49
type input "23:55"
click at [326, 112] on div "55" at bounding box center [326, 111] width 18 height 10
click at [308, 112] on div "23" at bounding box center [306, 111] width 18 height 10
click at [318, 112] on div "55" at bounding box center [326, 111] width 18 height 10
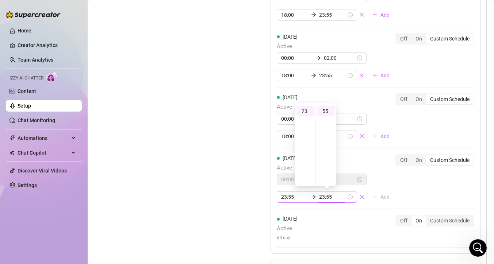
click at [291, 202] on div "23:55 23:55" at bounding box center [317, 197] width 80 height 12
click at [291, 198] on input "23:55" at bounding box center [294, 197] width 27 height 8
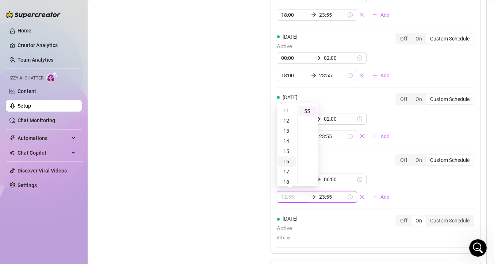
scroll to position [110, 0]
click at [288, 114] on div "11" at bounding box center [287, 113] width 18 height 10
click at [305, 113] on div "00" at bounding box center [308, 111] width 18 height 10
type input "11:00"
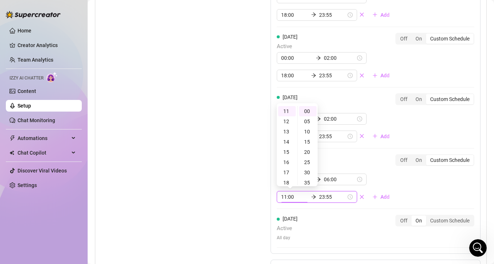
click at [417, 182] on div "[DATE] Active 00:00 06:00 11:00 23:55 Add Off On Custom Schedule" at bounding box center [376, 179] width 198 height 49
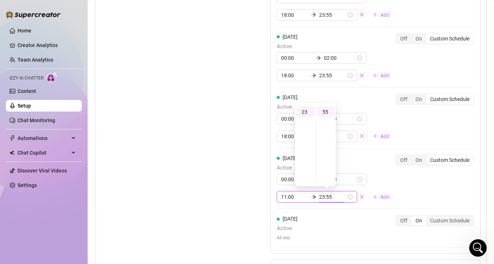
scroll to position [113, 0]
click at [417, 182] on div "[DATE] Active 00:00 02:00 18:00 23:55 Add Off On Custom Schedule [DATE] Active …" at bounding box center [376, 49] width 210 height 410
click at [439, 224] on div "Custom Schedule" at bounding box center [449, 221] width 47 height 10
click at [428, 217] on input "Custom Schedule" at bounding box center [428, 217] width 0 height 0
click at [305, 234] on div "[DATE] Active Add" at bounding box center [336, 230] width 119 height 31
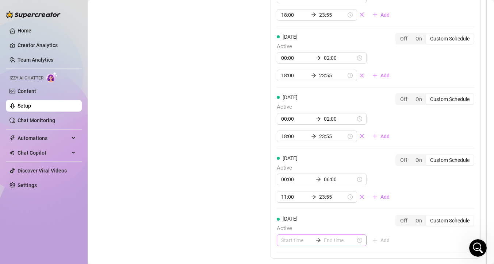
click at [291, 245] on div at bounding box center [322, 241] width 90 height 12
click at [288, 158] on div "00" at bounding box center [287, 154] width 18 height 10
click at [305, 154] on div "00" at bounding box center [308, 154] width 18 height 10
type input "00:00"
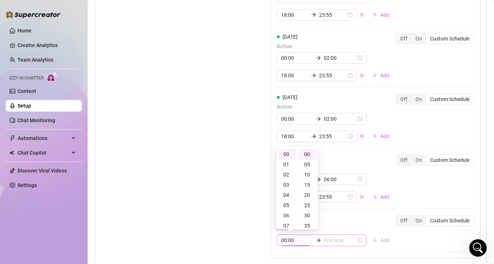
click at [332, 245] on div "00:00" at bounding box center [322, 241] width 90 height 12
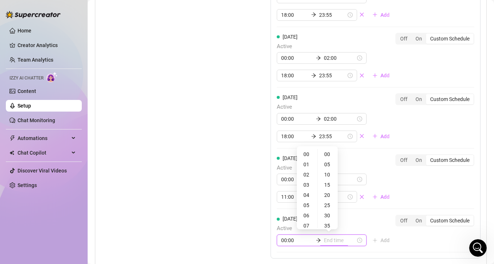
click at [332, 239] on input at bounding box center [340, 241] width 32 height 8
click at [310, 206] on div "05" at bounding box center [307, 206] width 18 height 10
click at [327, 159] on div "00" at bounding box center [328, 154] width 18 height 10
type input "05:00"
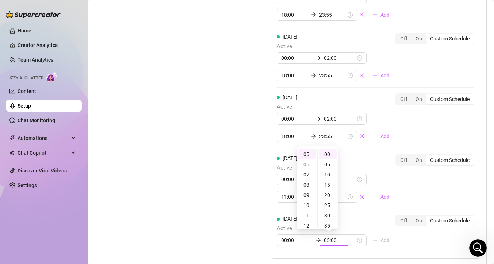
click at [409, 241] on div "[DATE] Active 00:00 02:00 18:00 23:55 Add Off On Custom Schedule [DATE] Active …" at bounding box center [376, 77] width 210 height 467
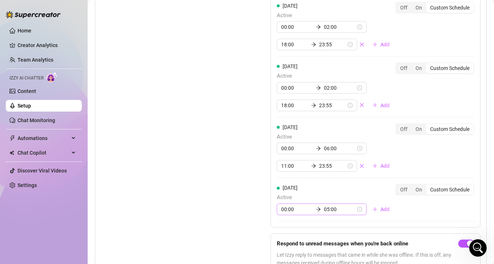
scroll to position [755, 0]
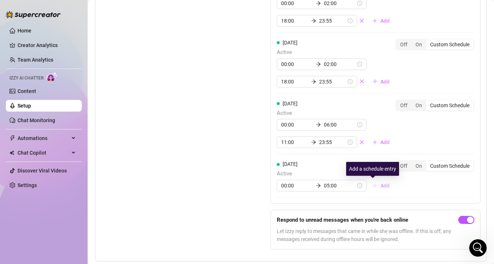
click at [371, 184] on button "Add" at bounding box center [381, 186] width 29 height 12
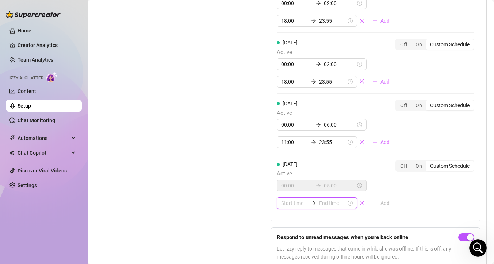
click at [300, 203] on input at bounding box center [294, 203] width 27 height 8
type input "06:00"
click at [288, 188] on div "11" at bounding box center [287, 188] width 18 height 10
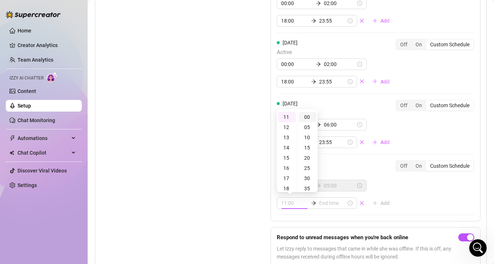
click at [308, 114] on div "00" at bounding box center [308, 117] width 18 height 10
type input "11:00"
click at [328, 199] on div "11:00" at bounding box center [317, 204] width 80 height 12
click at [329, 203] on input at bounding box center [332, 203] width 27 height 8
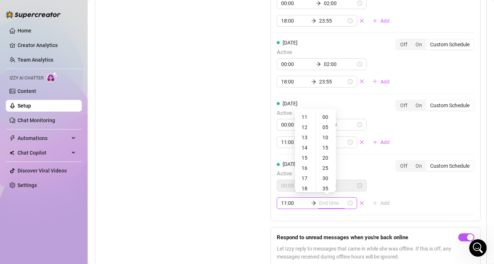
type input "11:35"
click at [303, 118] on div "23" at bounding box center [306, 117] width 18 height 10
type input "23:55"
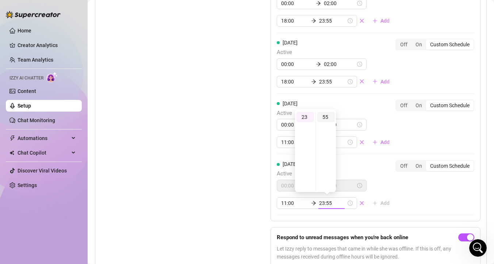
click at [325, 118] on div "55" at bounding box center [326, 117] width 18 height 10
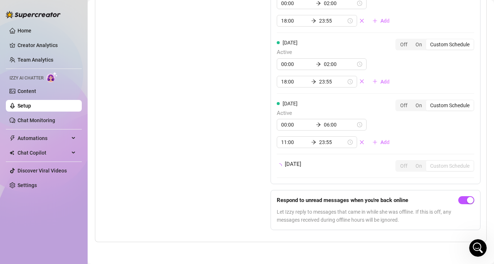
click at [411, 198] on div "[DATE] Active 00:00 02:00 18:00 23:55 Add Off On Custom Schedule [DATE] Active …" at bounding box center [376, 12] width 210 height 447
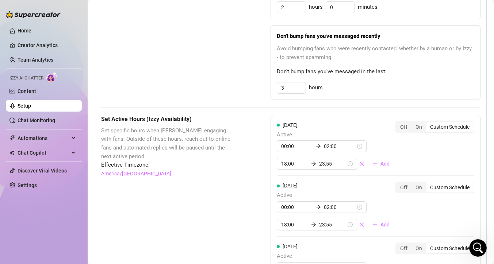
scroll to position [443, 0]
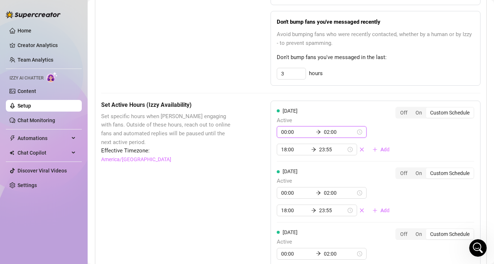
click at [324, 134] on input "02:00" at bounding box center [340, 132] width 32 height 8
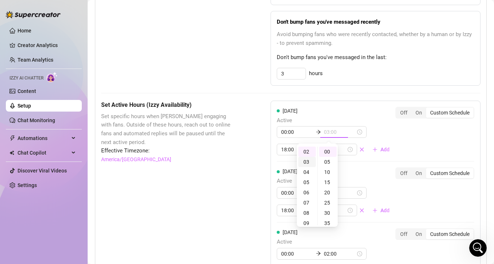
click at [308, 161] on div "03" at bounding box center [307, 162] width 18 height 10
type input "03:00"
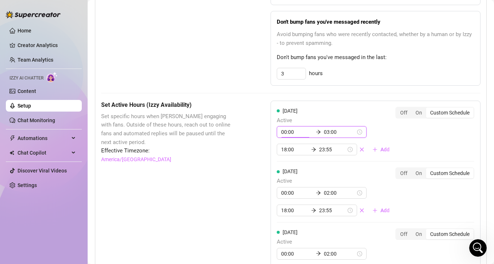
click at [385, 136] on div "00:00 03:00 18:00 23:55 Add" at bounding box center [336, 140] width 119 height 29
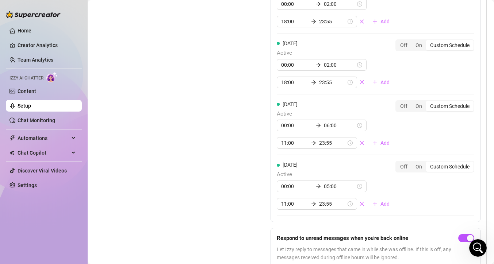
scroll to position [792, 0]
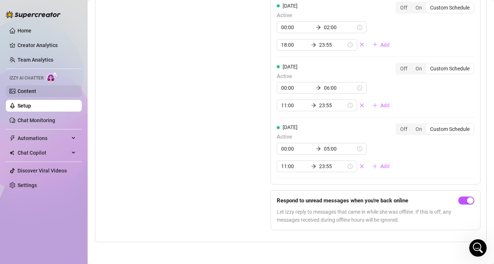
click at [34, 89] on link "Content" at bounding box center [27, 91] width 19 height 6
